Goal: Find specific page/section: Find specific page/section

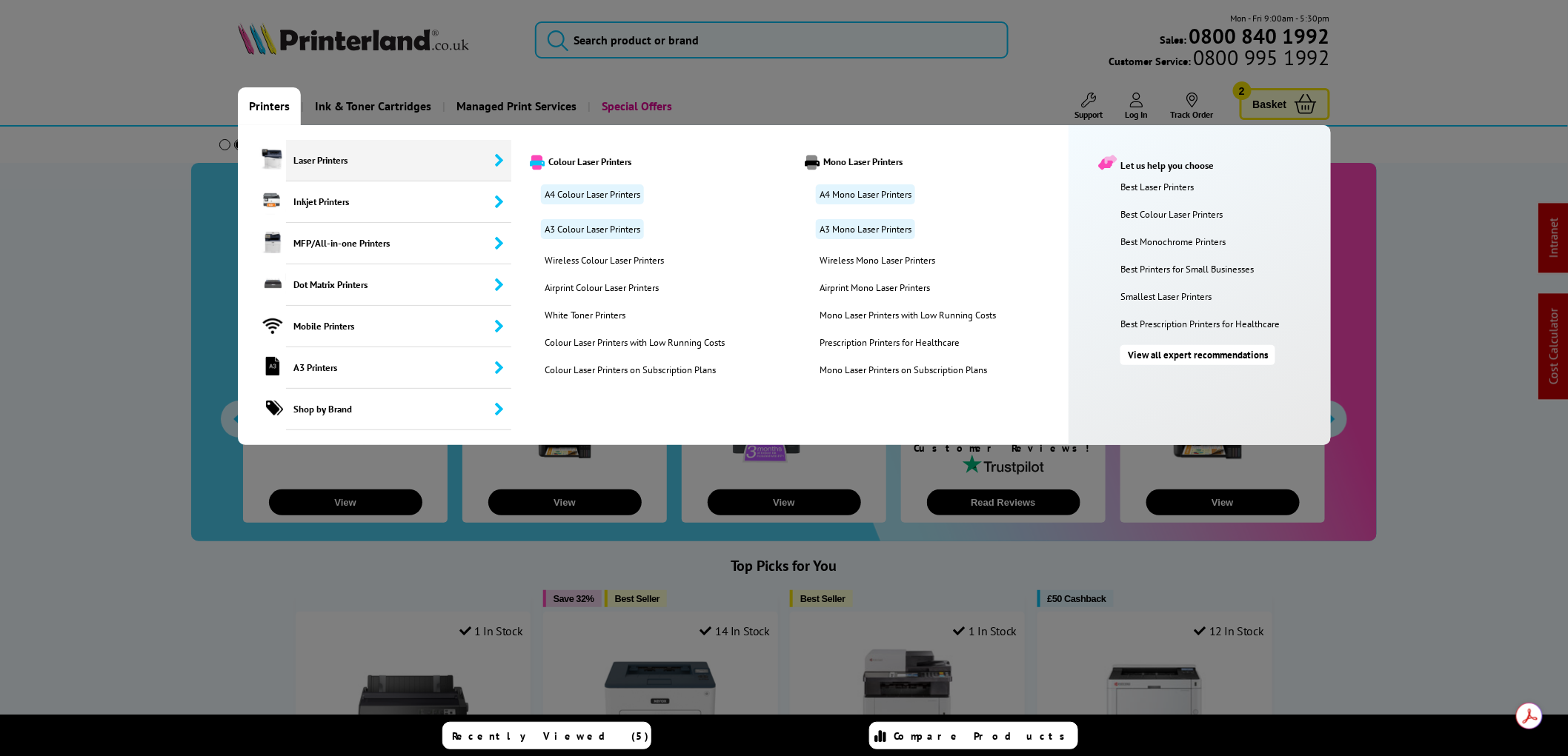
click at [321, 154] on span "Laser Printers" at bounding box center [398, 161] width 225 height 41
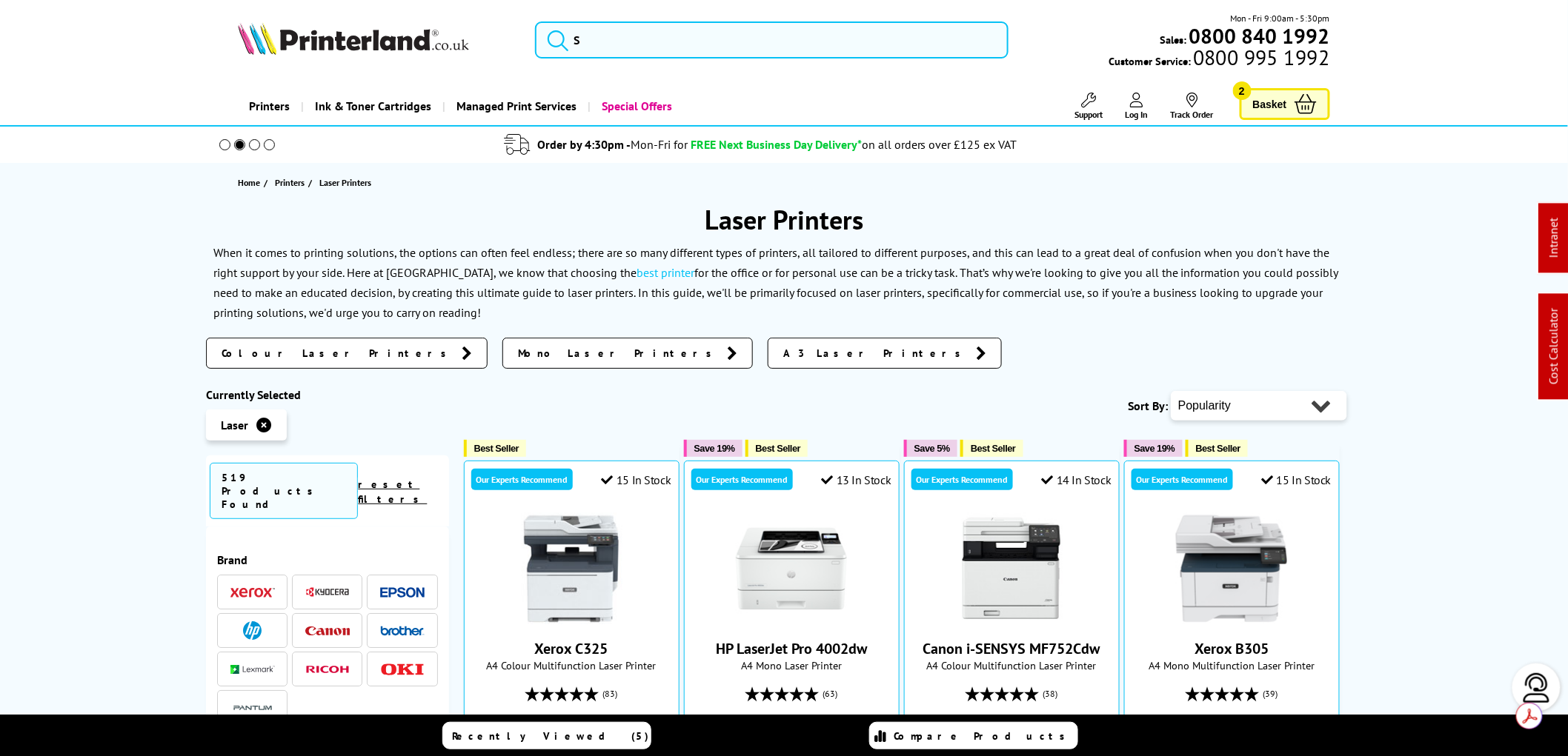
click at [321, 587] on img at bounding box center [328, 592] width 45 height 11
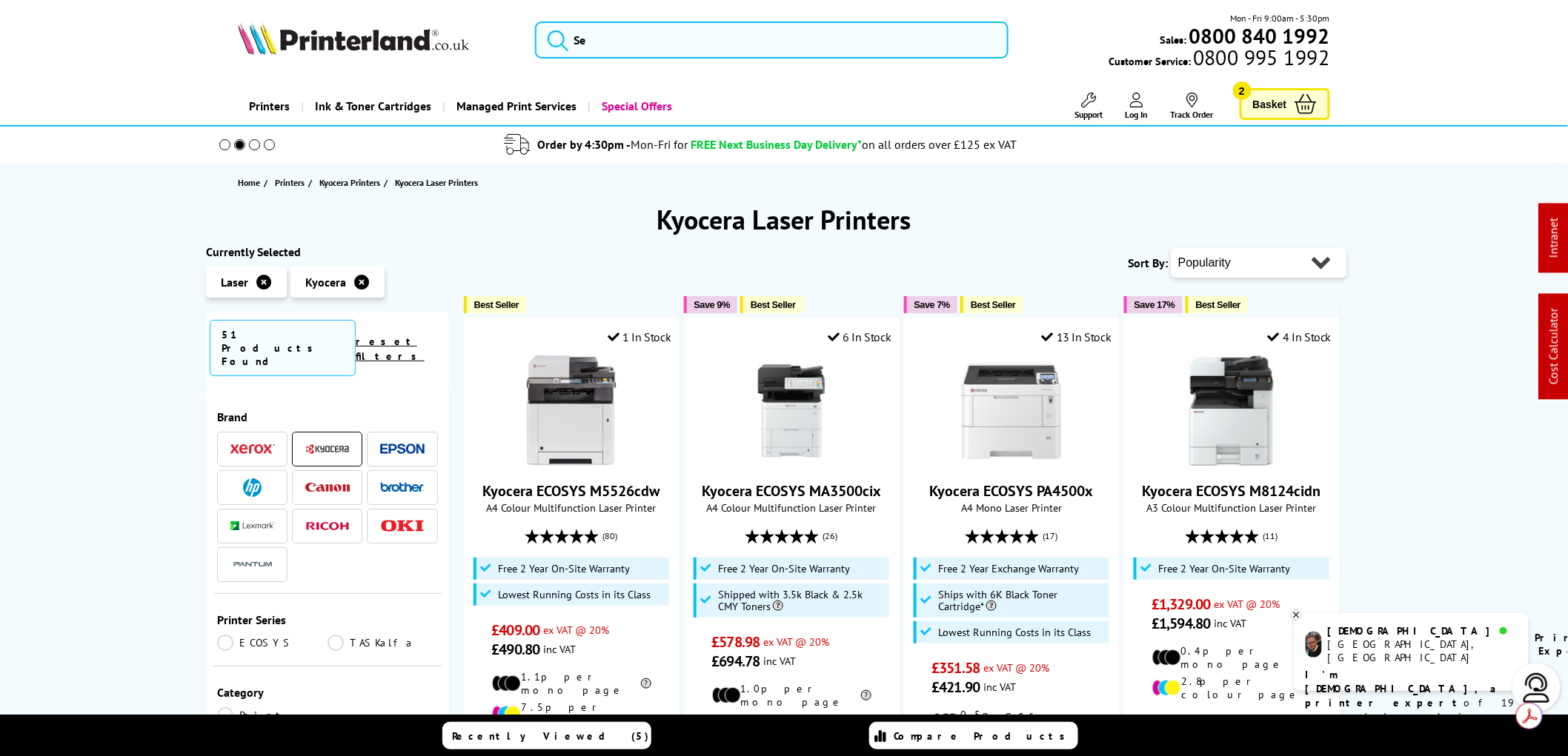
scroll to position [246, 0]
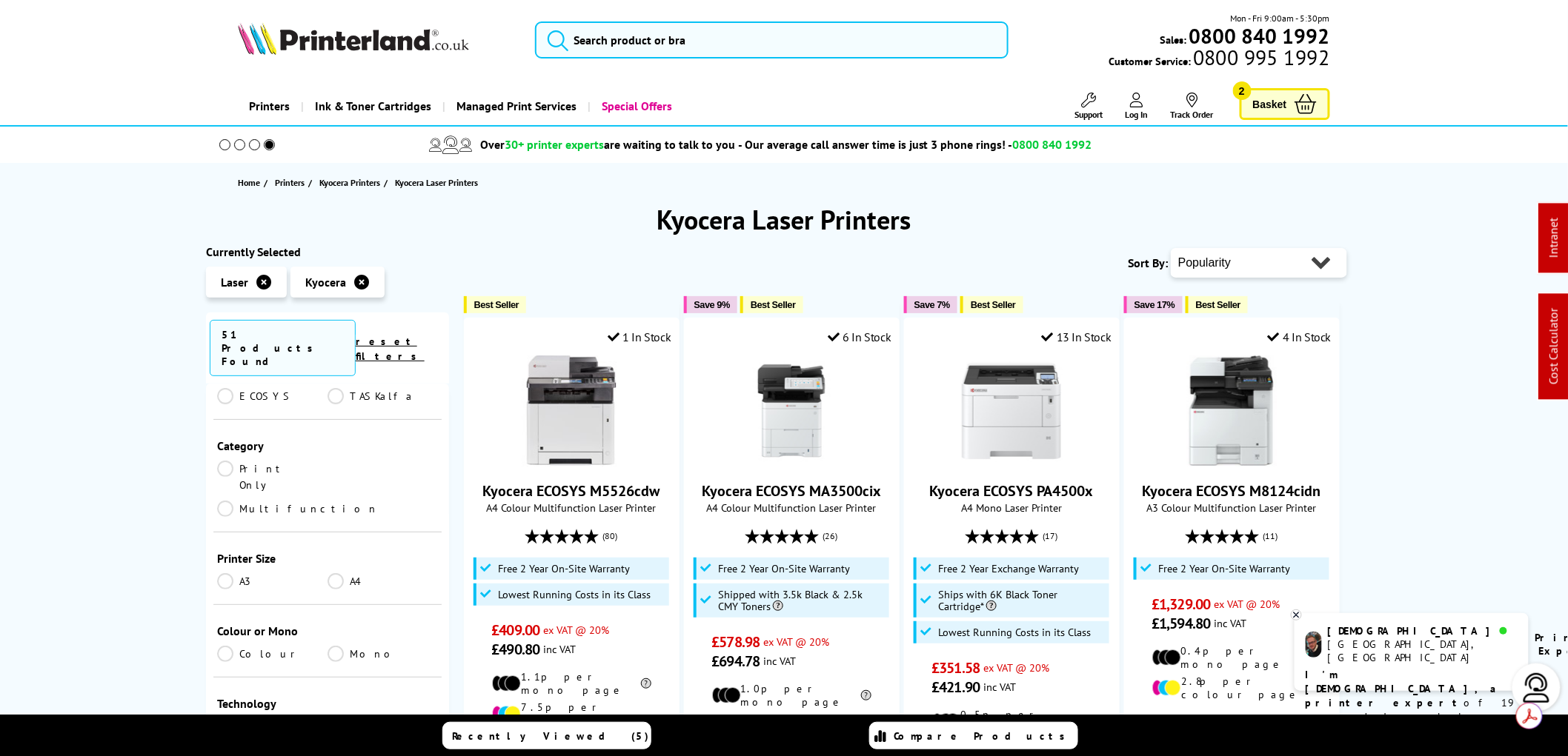
click at [225, 646] on link "Colour" at bounding box center [272, 654] width 110 height 17
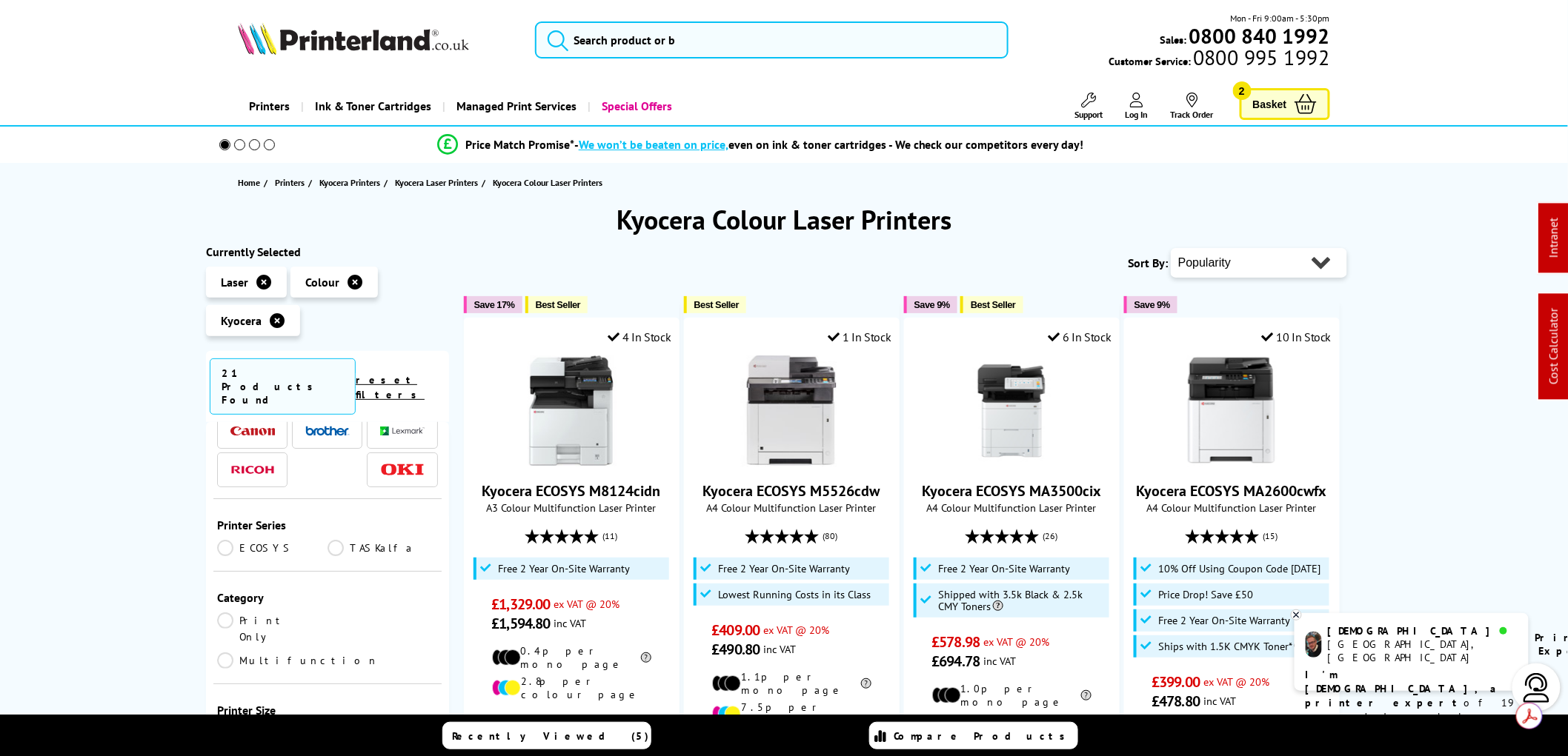
scroll to position [82, 0]
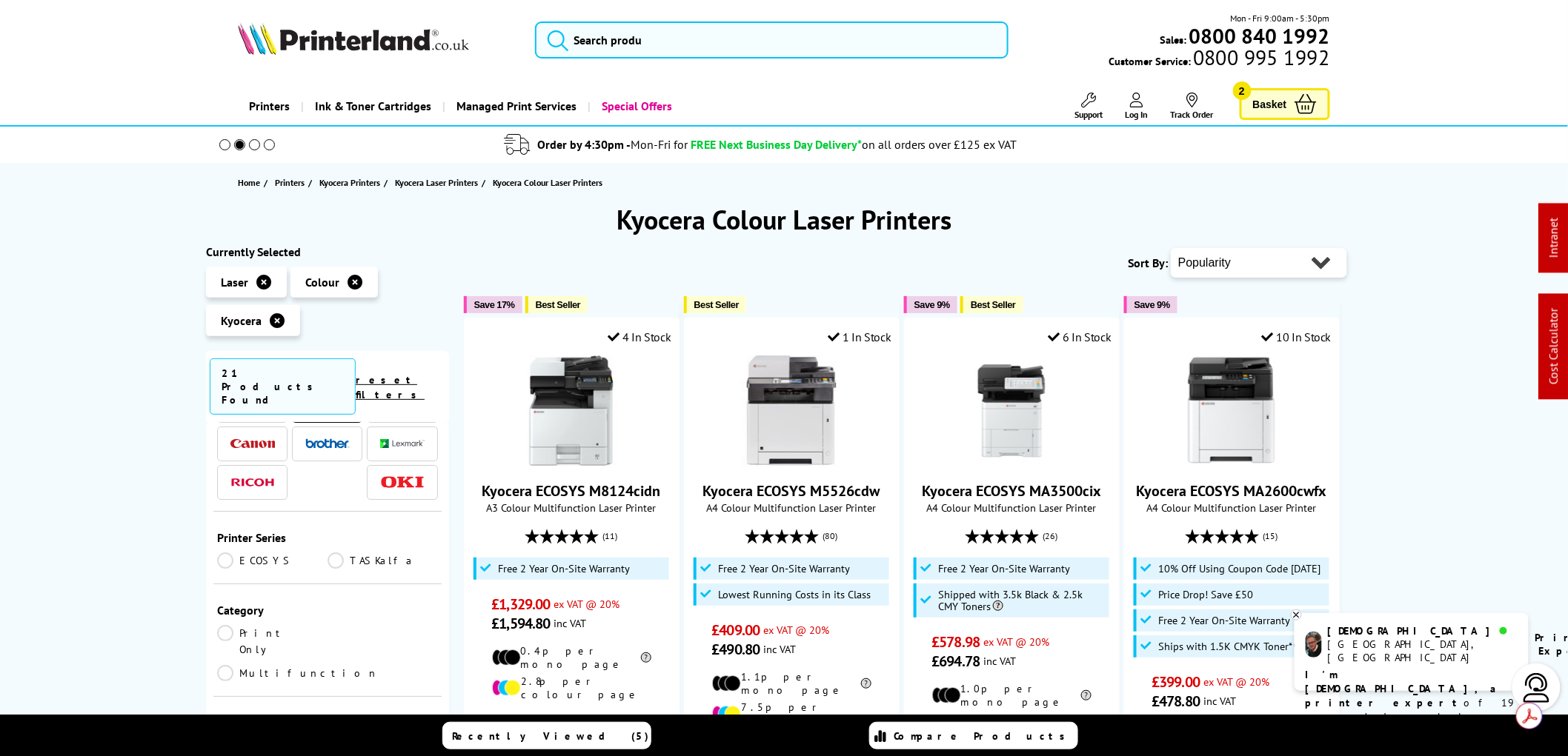
click at [230, 625] on link "Print Only" at bounding box center [272, 641] width 110 height 32
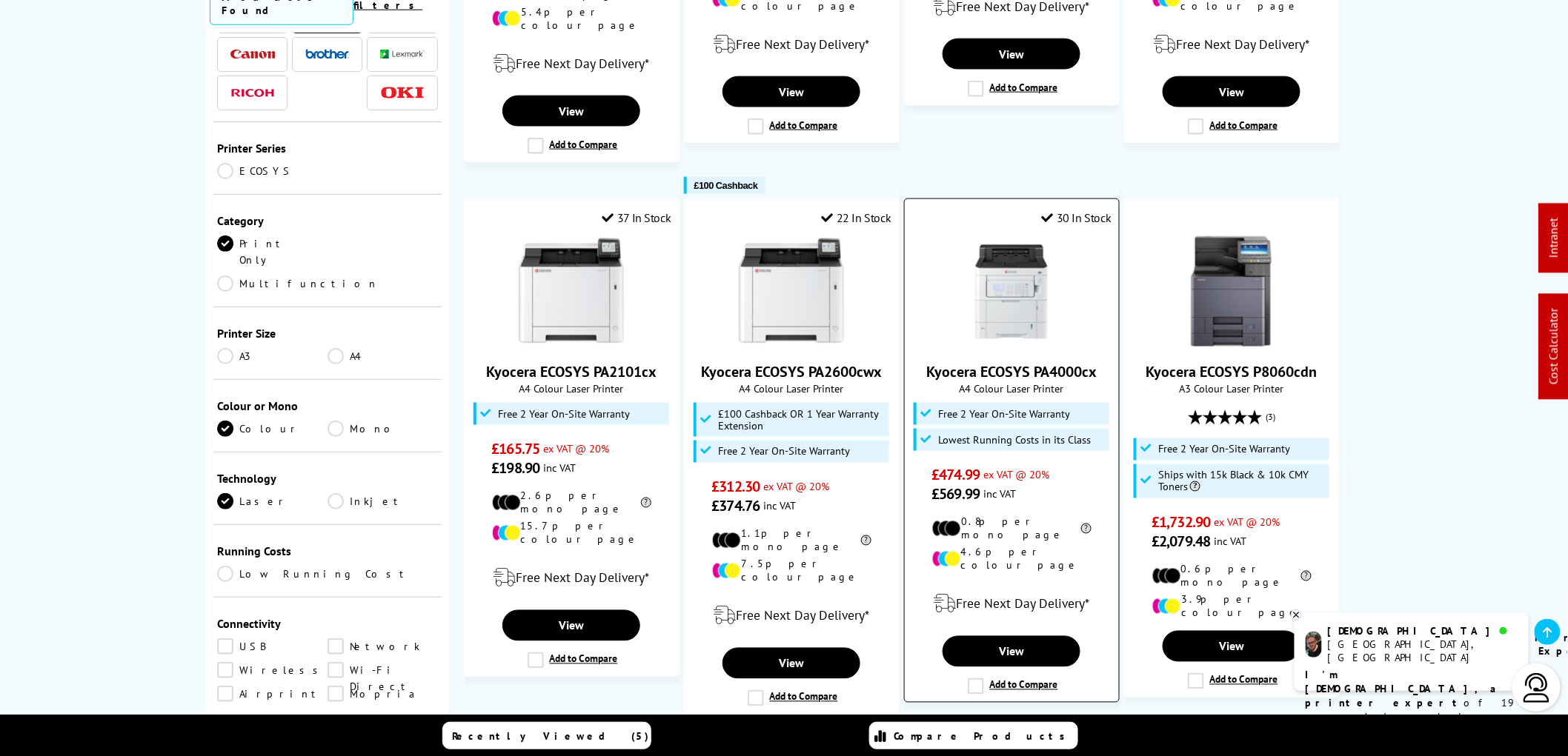
scroll to position [823, 0]
